Goal: Navigation & Orientation: Find specific page/section

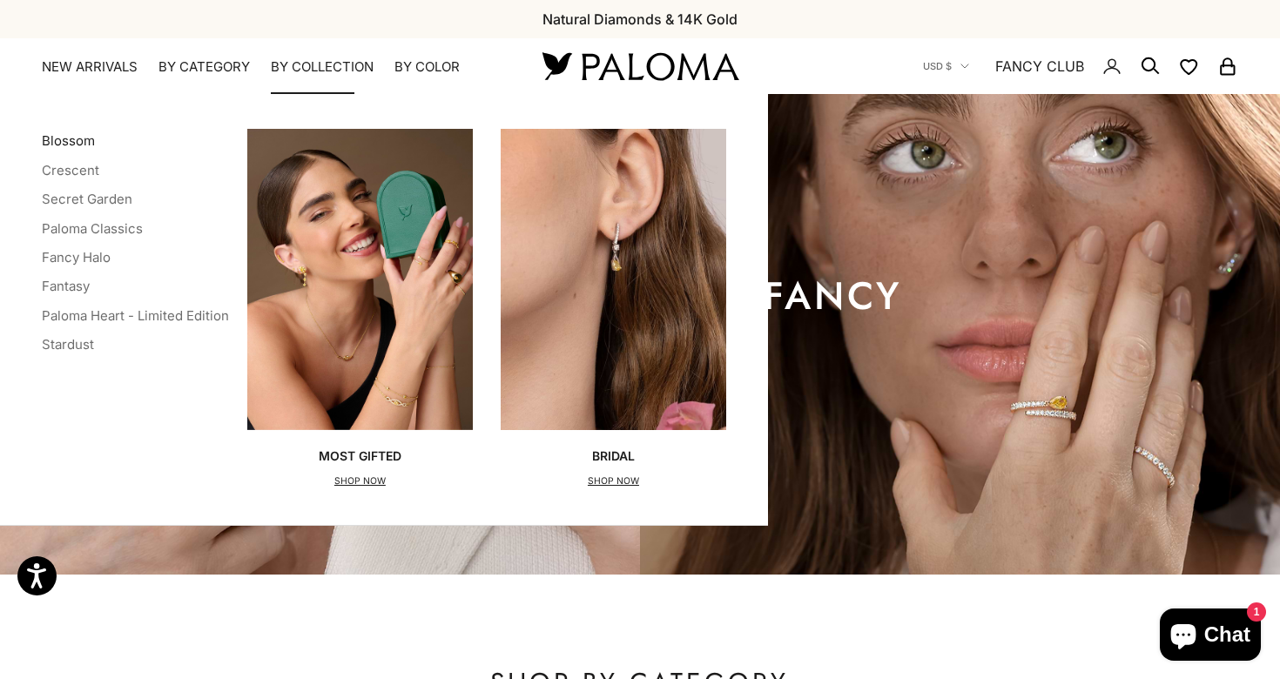
click at [83, 144] on link "Blossom" at bounding box center [68, 140] width 53 height 17
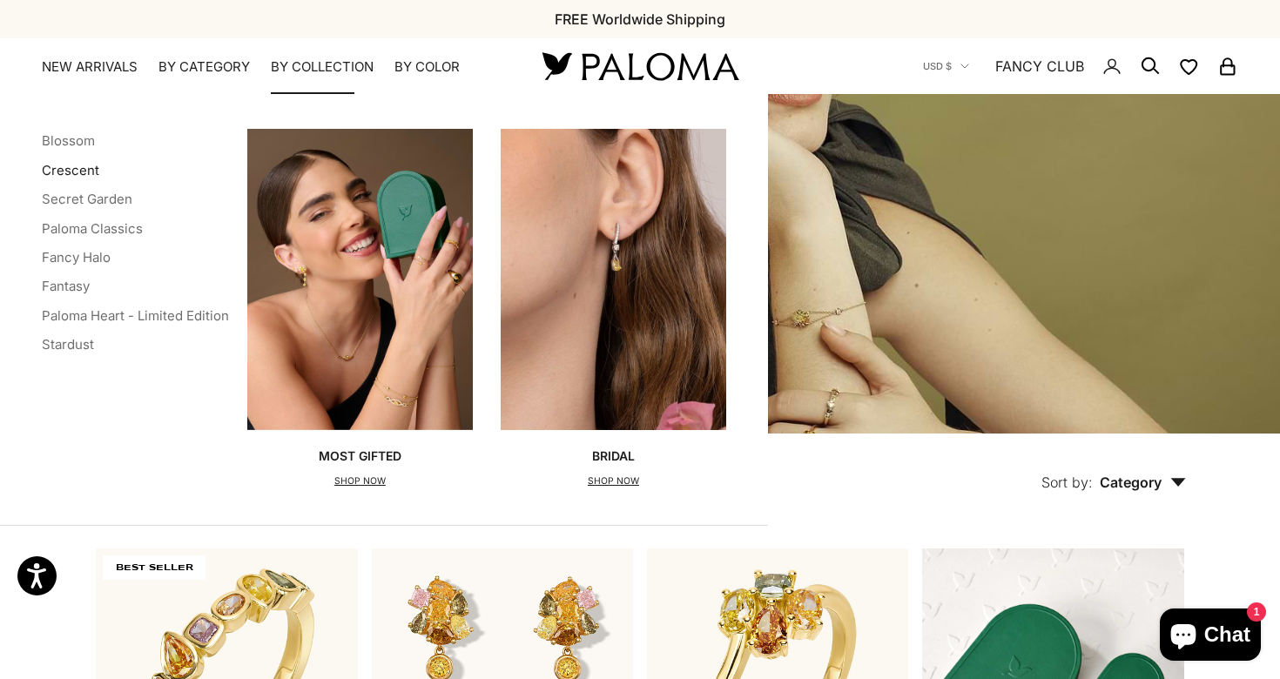
click at [75, 172] on link "Crescent" at bounding box center [70, 170] width 57 height 17
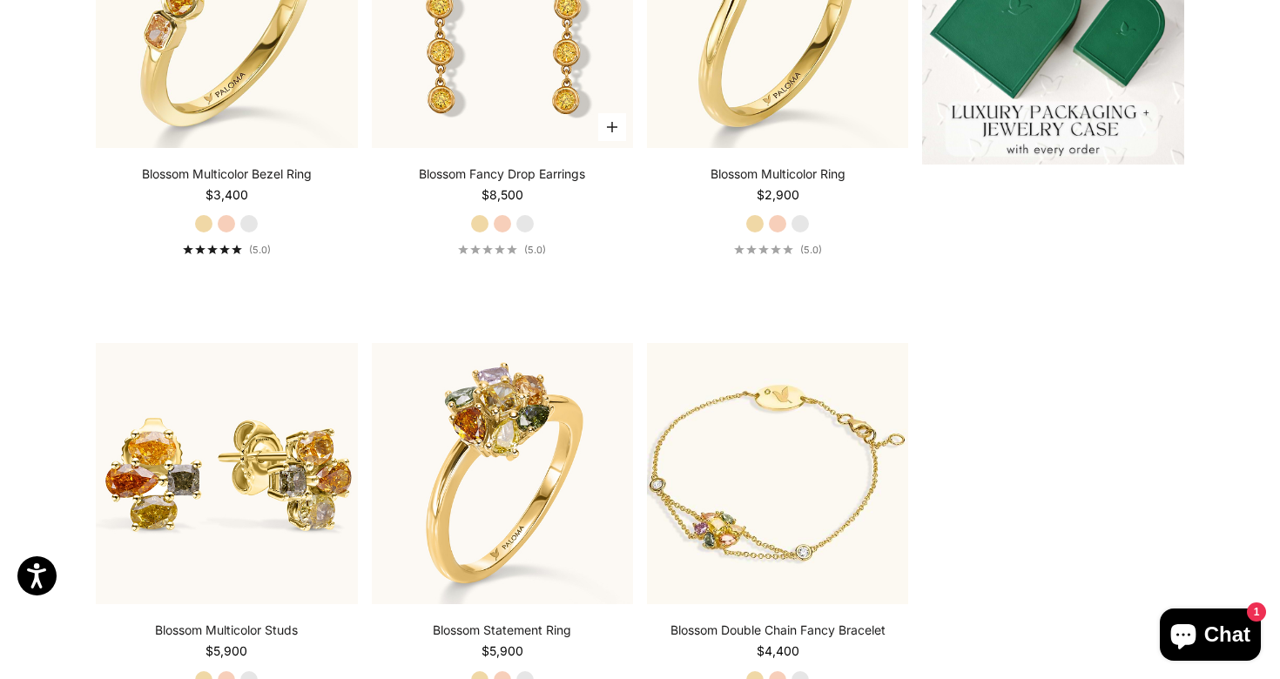
scroll to position [696, 0]
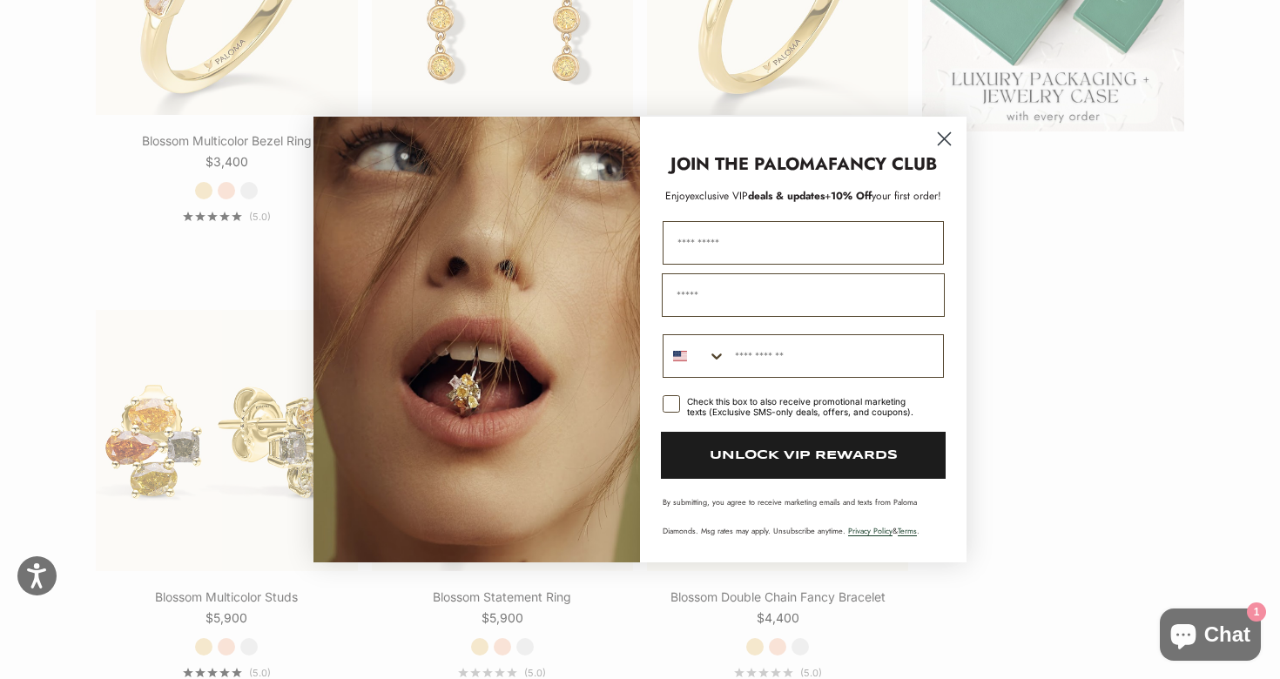
click at [947, 138] on circle "Close dialog" at bounding box center [944, 138] width 29 height 29
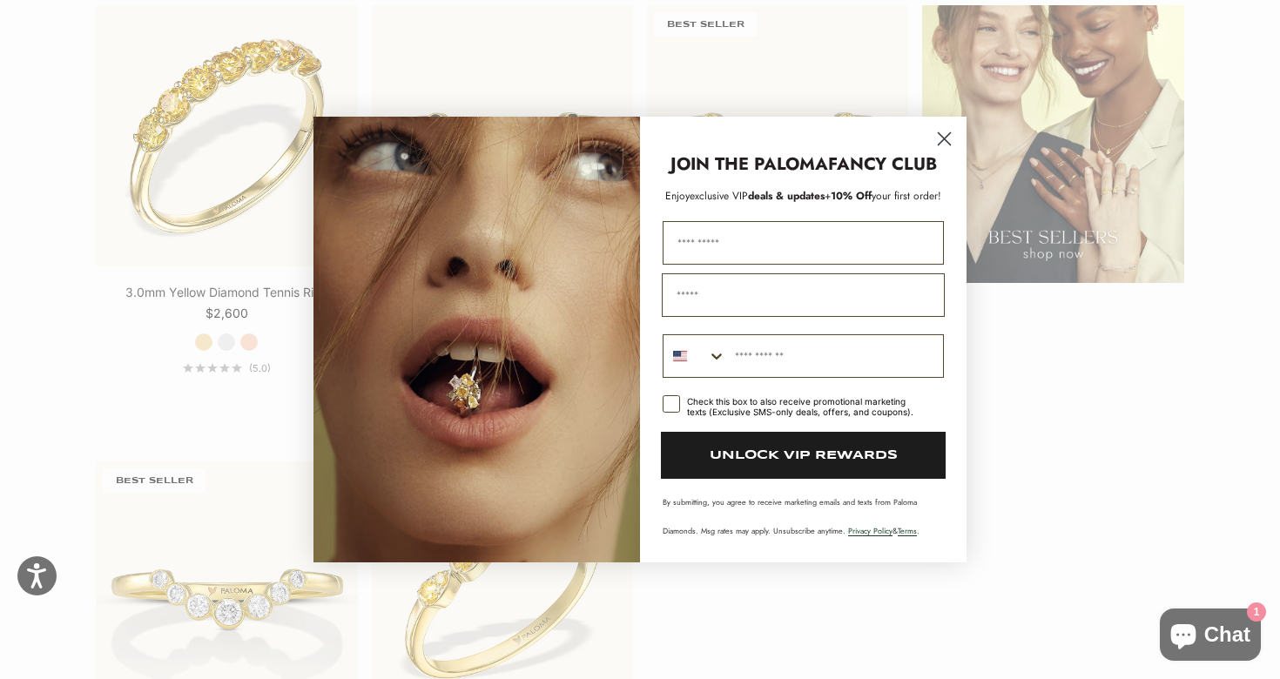
scroll to position [2371, 0]
click at [950, 142] on circle "Close dialog" at bounding box center [944, 138] width 29 height 29
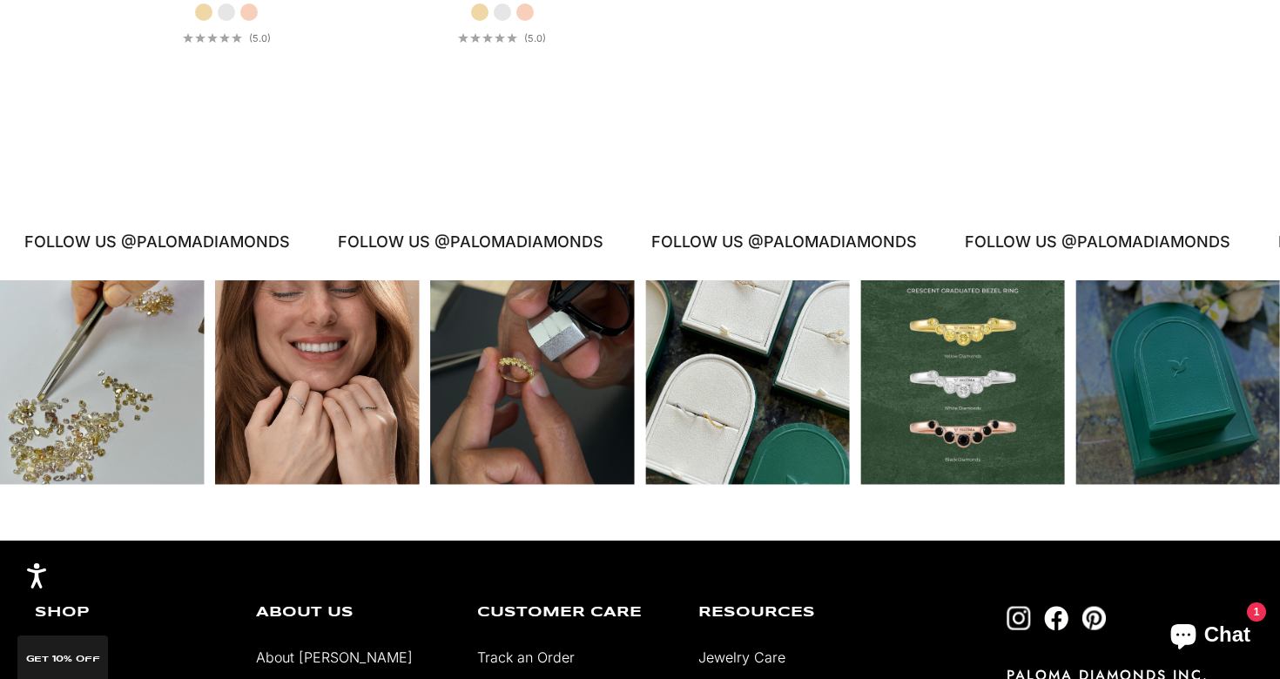
scroll to position [3159, 0]
